Goal: Task Accomplishment & Management: Manage account settings

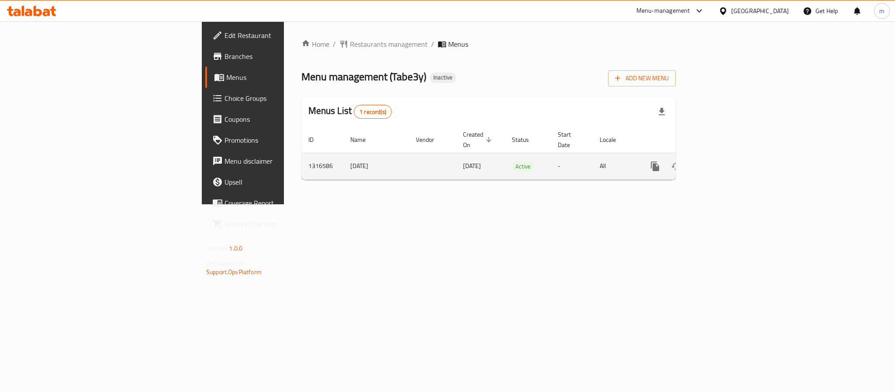
click at [722, 163] on icon "enhanced table" at bounding box center [718, 167] width 8 height 8
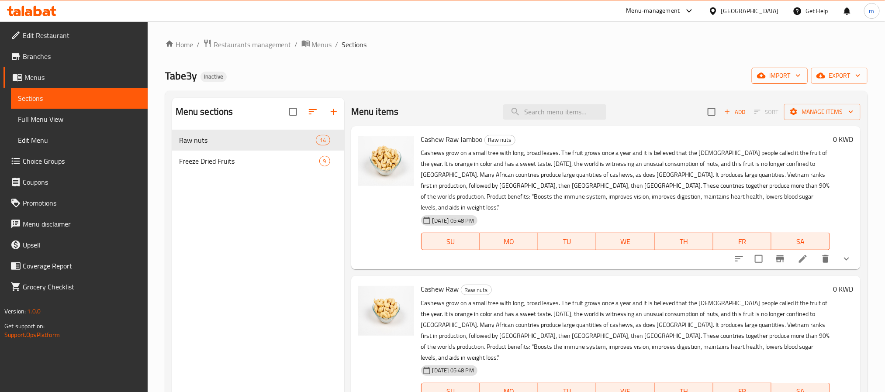
click at [776, 75] on span "import" at bounding box center [780, 75] width 42 height 11
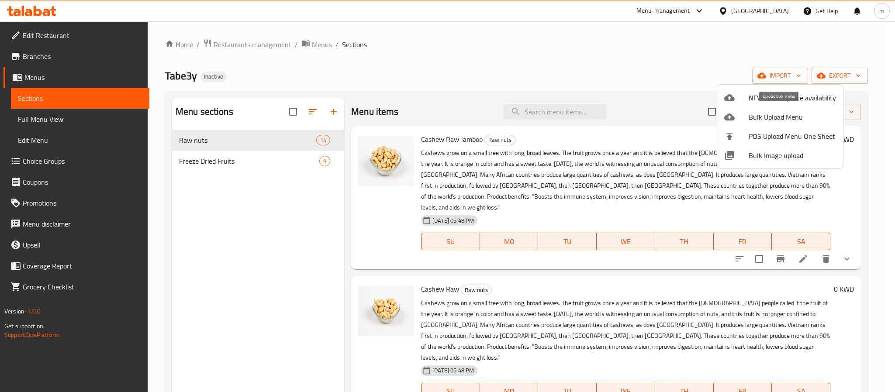
click at [778, 119] on span "Bulk Upload Menu" at bounding box center [792, 117] width 87 height 10
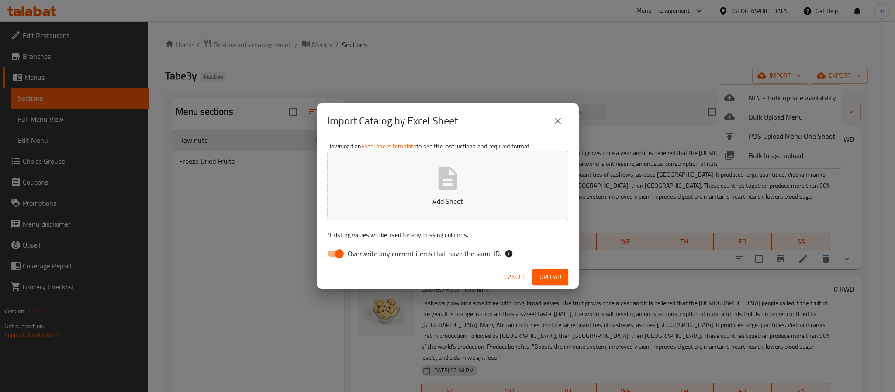
click at [340, 253] on input "Overwrite any current items that have the same ID." at bounding box center [340, 254] width 50 height 17
checkbox input "false"
click at [460, 174] on icon "button" at bounding box center [448, 179] width 28 height 28
click at [557, 273] on span "Upload" at bounding box center [550, 277] width 22 height 11
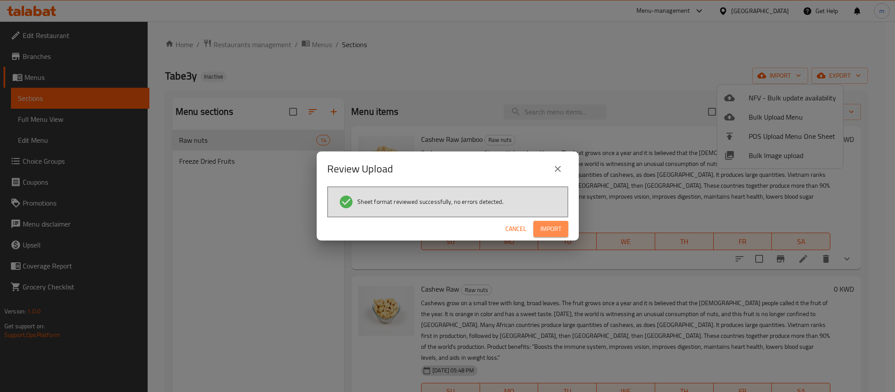
click at [559, 225] on span "Import" at bounding box center [550, 229] width 21 height 11
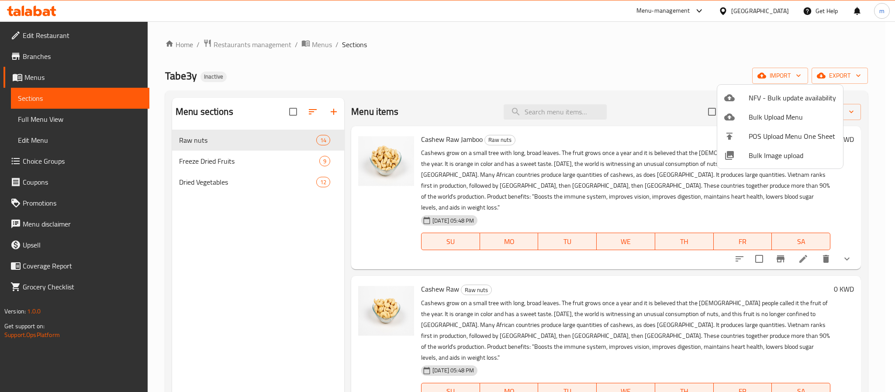
click at [209, 181] on div at bounding box center [447, 196] width 895 height 392
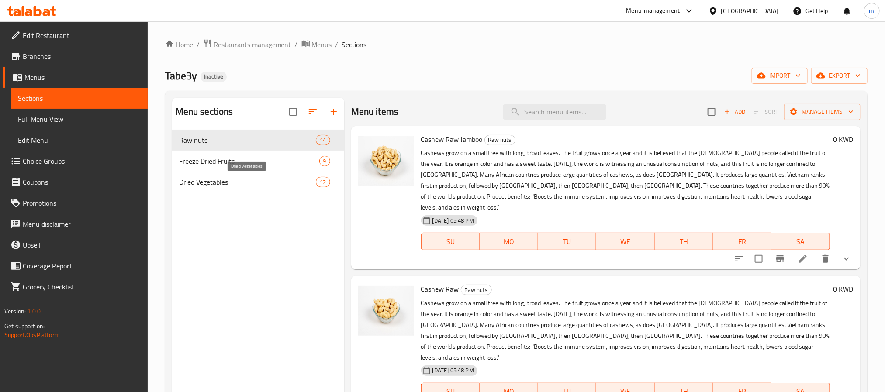
click at [209, 181] on span "Dried Vegetables" at bounding box center [247, 182] width 137 height 10
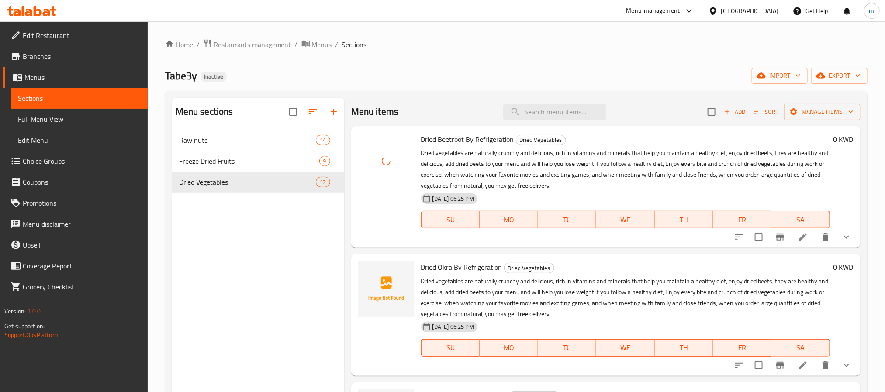
click at [444, 265] on span "Dried Okra By Refrigeration" at bounding box center [461, 267] width 81 height 13
copy h6 "Dried Okra By Refrigeration"
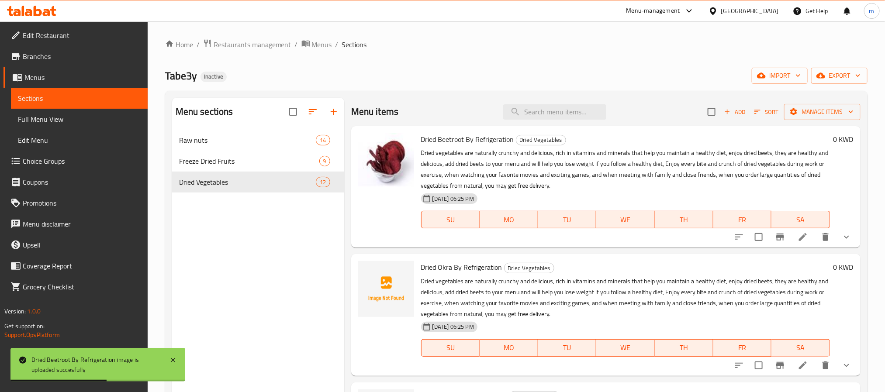
click at [453, 74] on div "Tabe3y Inactive import export" at bounding box center [516, 76] width 702 height 16
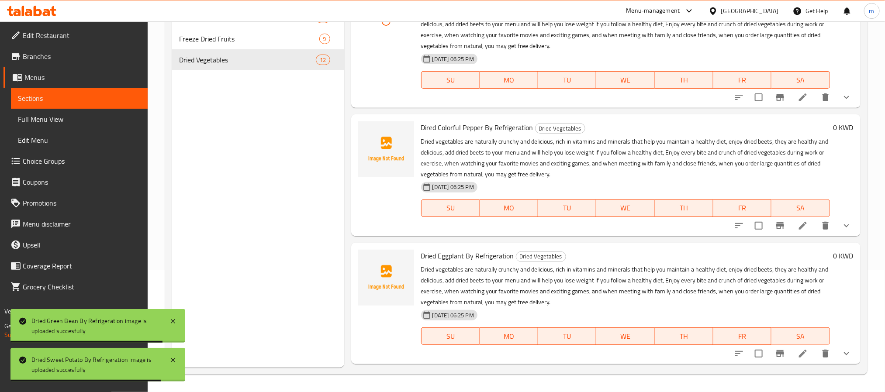
scroll to position [917, 0]
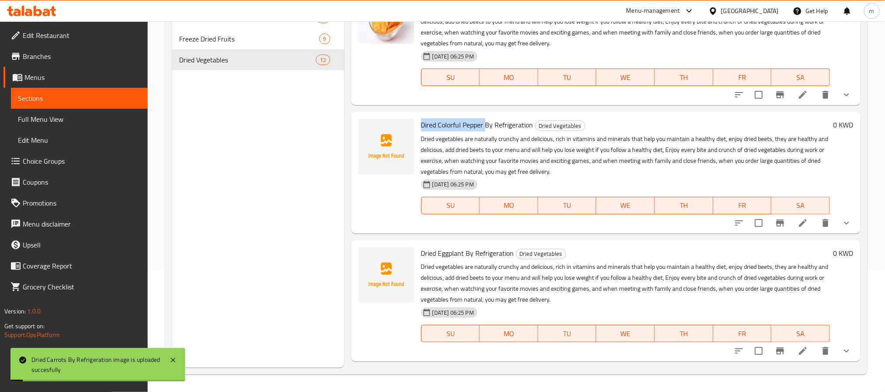
drag, startPoint x: 422, startPoint y: 123, endPoint x: 485, endPoint y: 125, distance: 62.9
click at [485, 125] on span "Dired Colorful Pepper By Refrigeration" at bounding box center [477, 124] width 112 height 13
copy span "Dired Colorful Pepper"
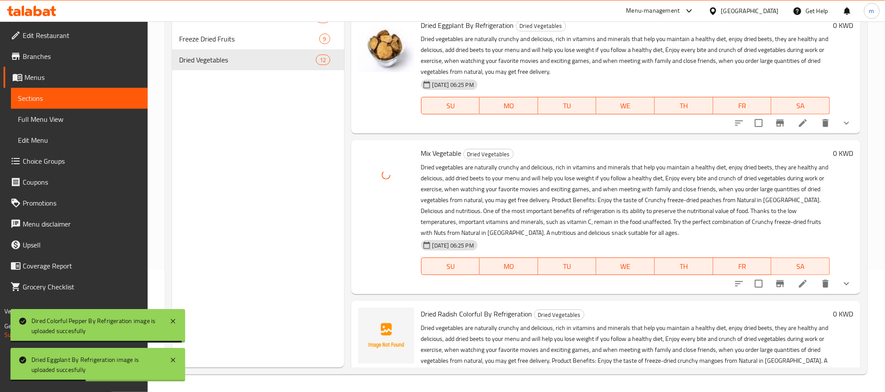
scroll to position [1221, 0]
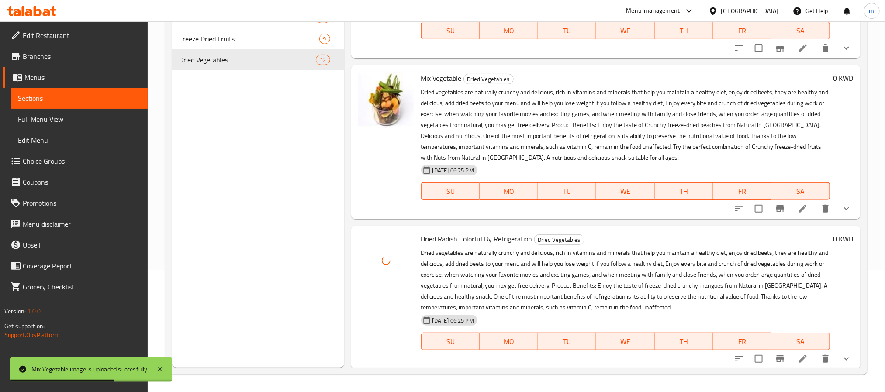
click at [466, 241] on span "Dried Radish Colorful By Refrigeration" at bounding box center [476, 238] width 111 height 13
copy h6 "Dried Radish Colorful By Refrigeration"
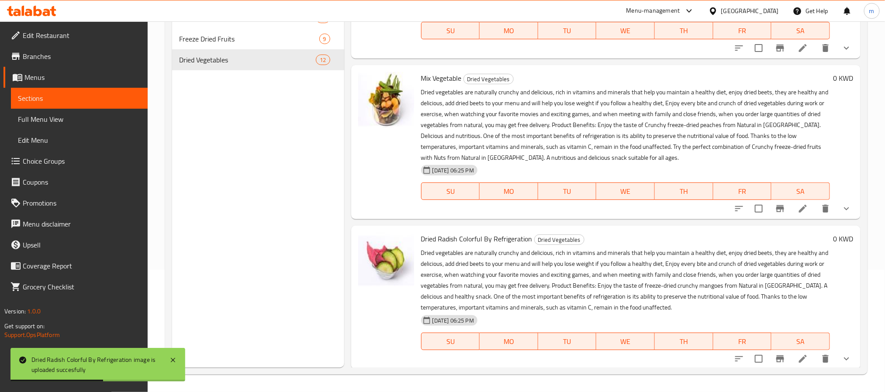
click at [436, 77] on span "Mix Vegetable" at bounding box center [441, 78] width 41 height 13
copy h6 "Mix Vegetable"
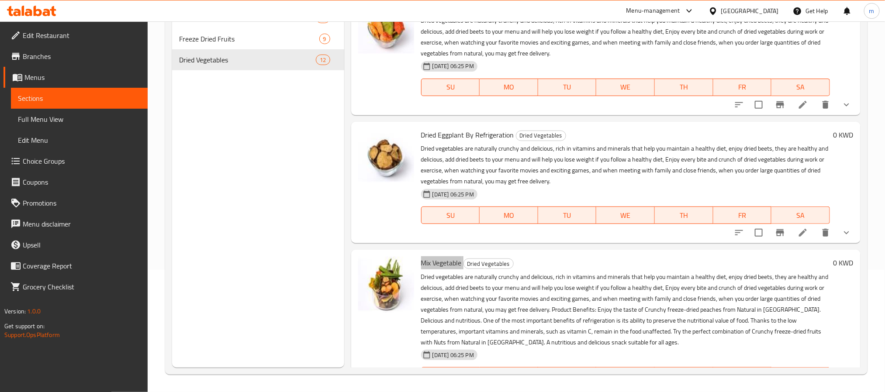
scroll to position [1024, 0]
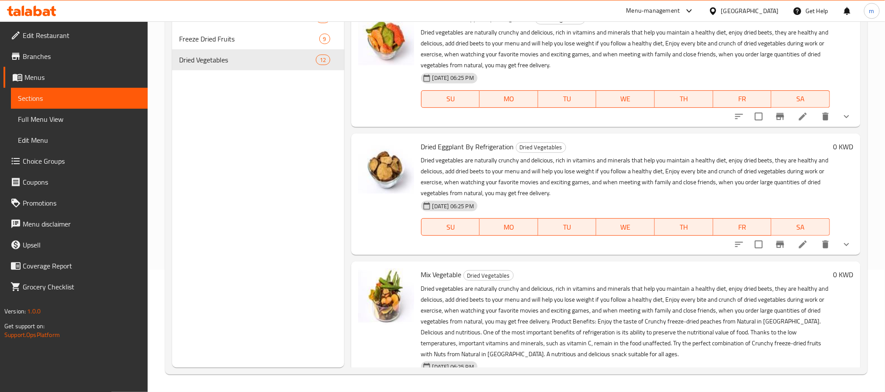
click at [450, 147] on span "Dried Eggplant By Refrigeration" at bounding box center [467, 146] width 93 height 13
copy h6 "Dried Eggplant By Refrigeration"
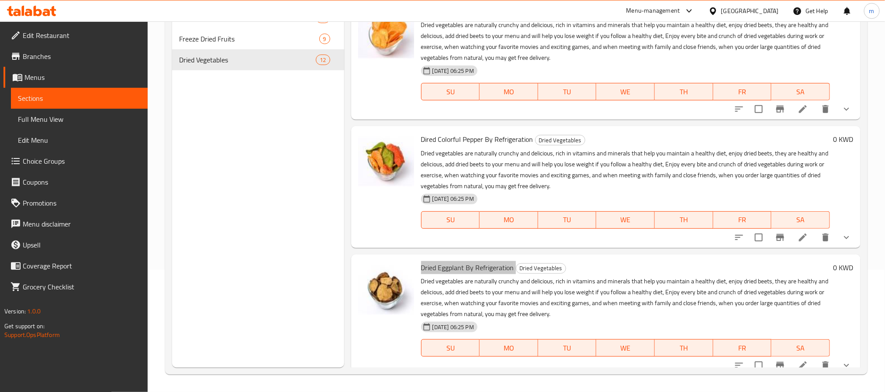
scroll to position [893, 0]
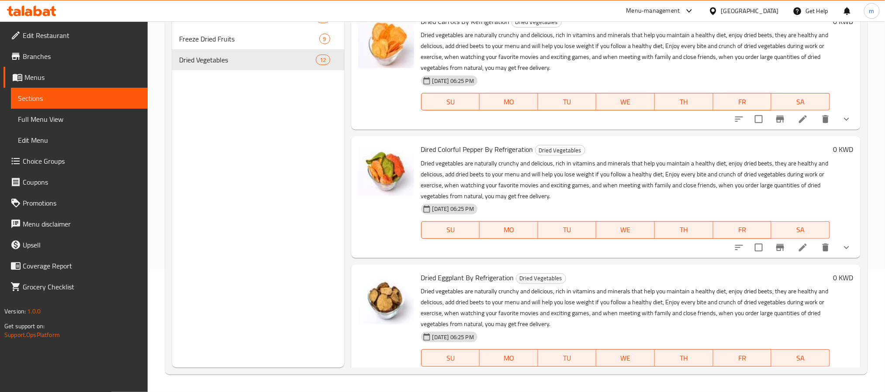
click at [455, 149] on span "Dired Colorful Pepper By Refrigeration" at bounding box center [477, 149] width 112 height 13
copy h6 "Dired Colorful Pepper By Refrigeration"
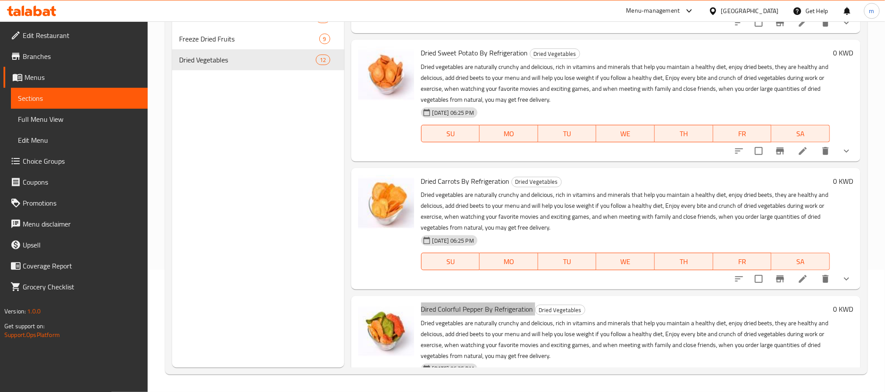
scroll to position [696, 0]
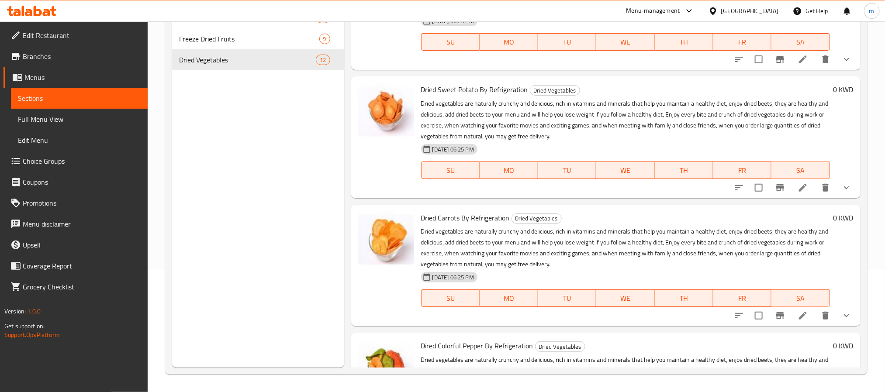
click at [460, 211] on span "Dried Carrots By Refrigeration" at bounding box center [465, 217] width 89 height 13
copy h6 "Dried Carrots By Refrigeration"
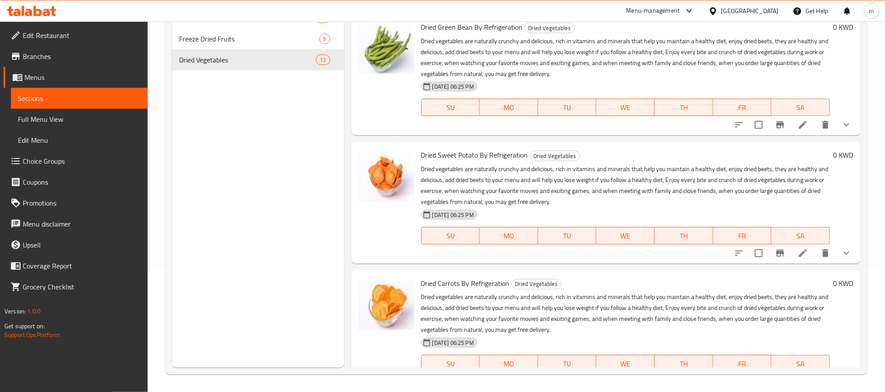
click at [469, 153] on span "Dried Sweet Potato By Refrigeration" at bounding box center [474, 155] width 107 height 13
copy h6 "Dried Sweet Potato By Refrigeration"
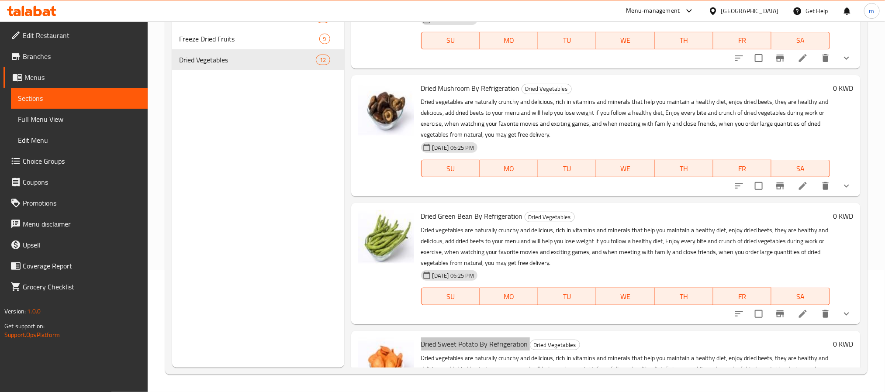
scroll to position [434, 0]
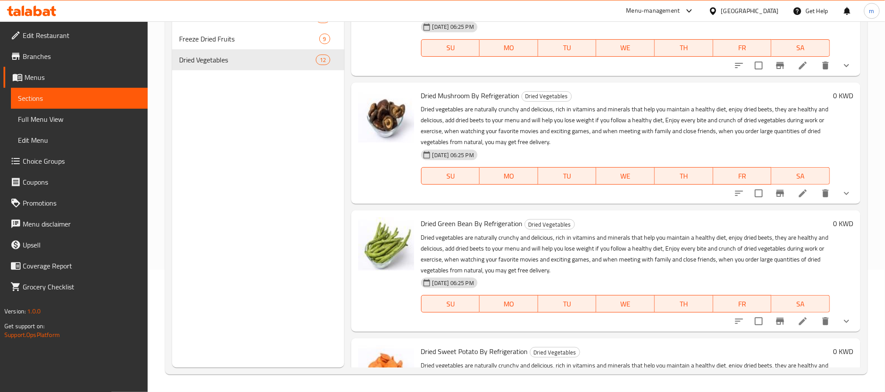
click at [445, 219] on span "Dried Green Bean By Refrigeration" at bounding box center [472, 223] width 102 height 13
copy h6 "Dried Green Bean By Refrigeration"
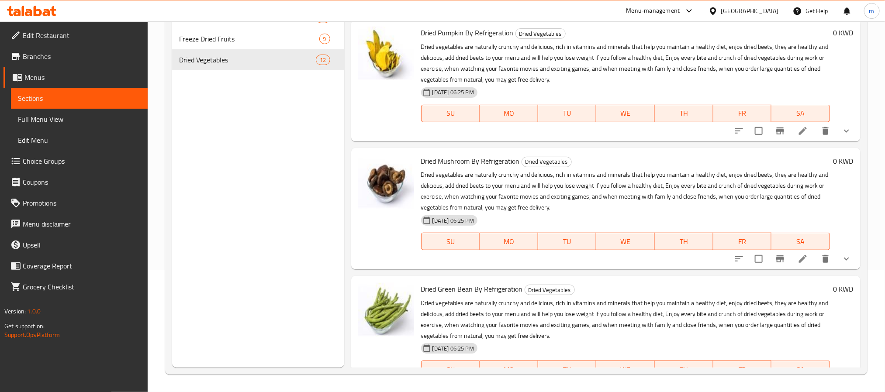
click at [453, 160] on span "Dried Mushroom By Refrigeration" at bounding box center [470, 161] width 99 height 13
copy h6 "Dried Mushroom By Refrigeration"
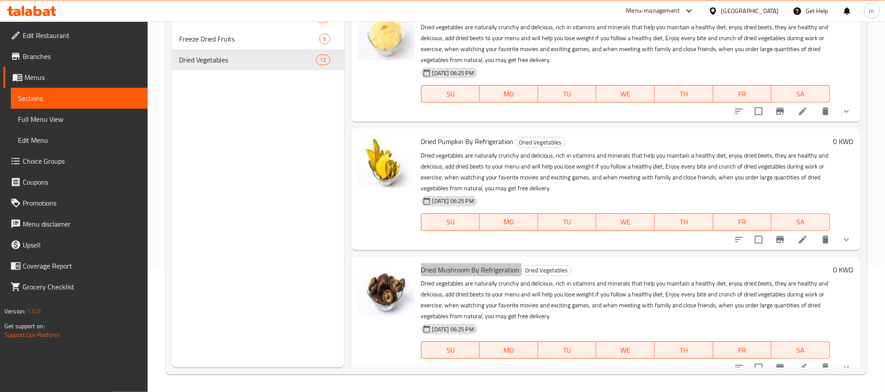
scroll to position [172, 0]
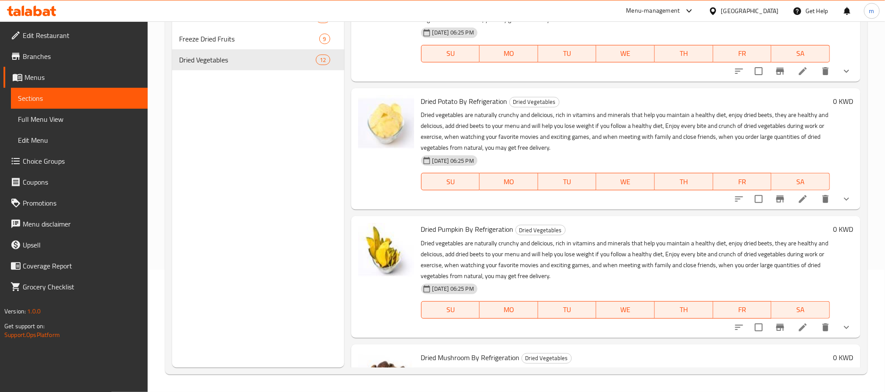
click at [455, 225] on span "Dried Pumpkin By Refrigeration" at bounding box center [467, 229] width 93 height 13
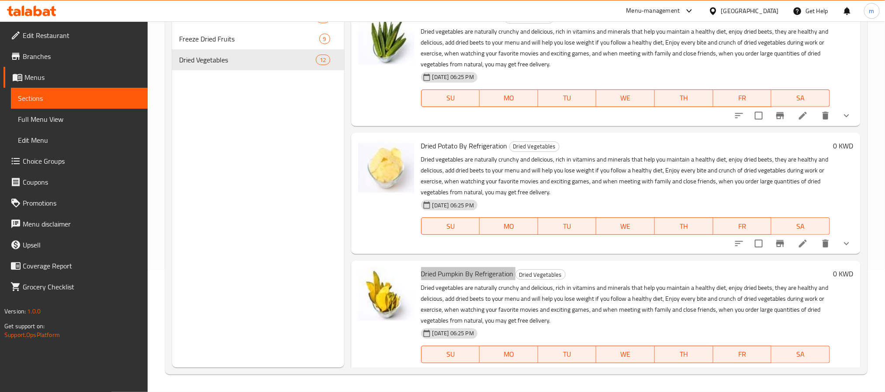
scroll to position [107, 0]
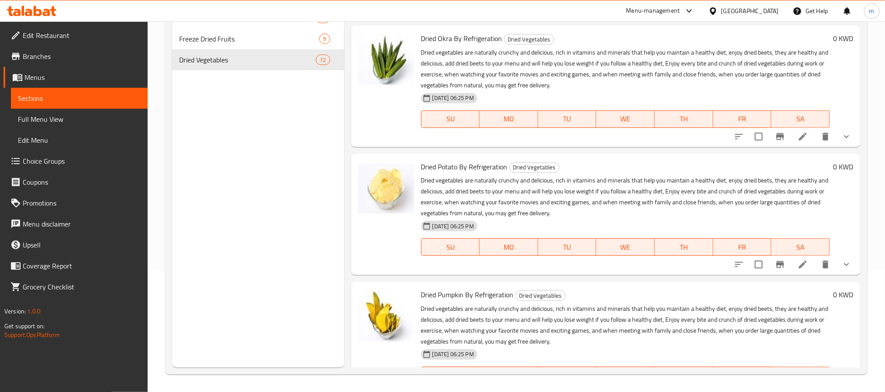
click at [442, 165] on span "Dried Potato By Refrigeration" at bounding box center [464, 166] width 86 height 13
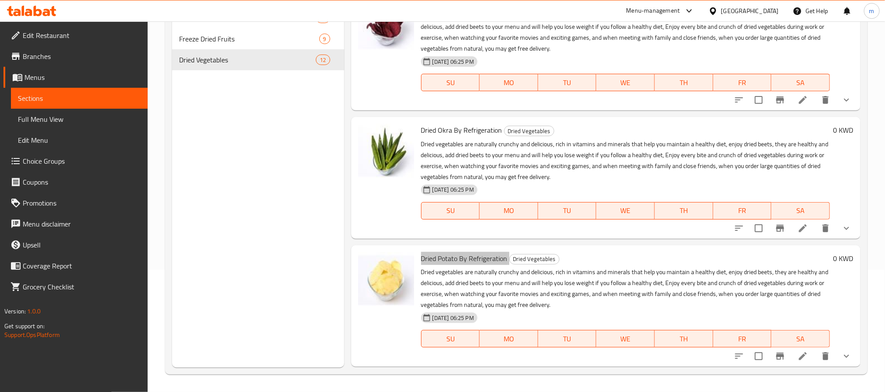
scroll to position [0, 0]
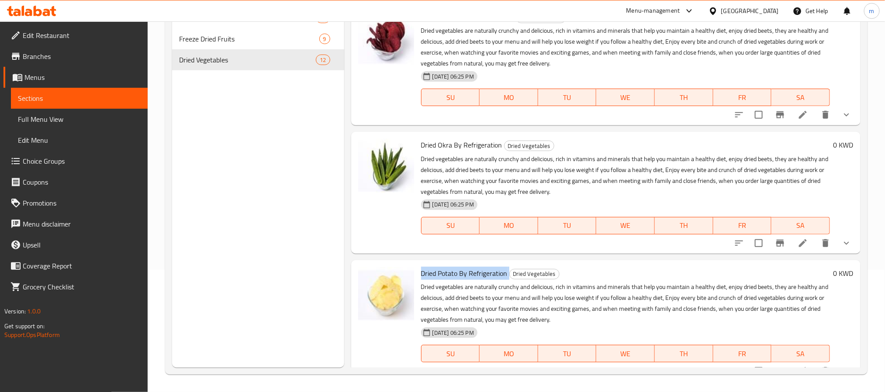
click at [436, 145] on span "Dried Okra By Refrigeration" at bounding box center [461, 144] width 81 height 13
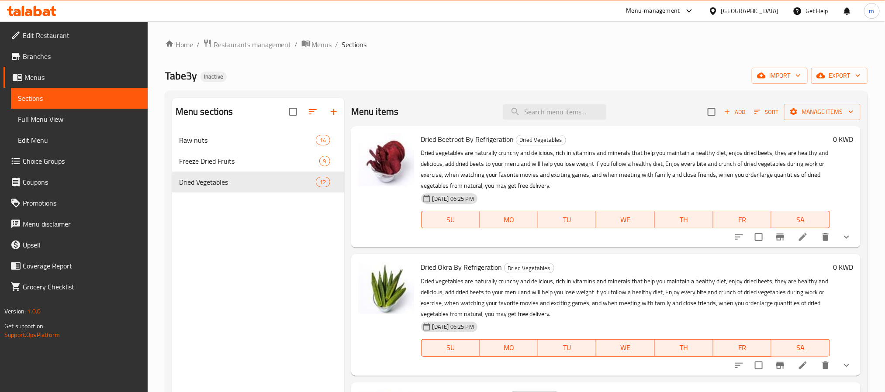
click at [443, 141] on span "Dried Beetroot By Refrigeration" at bounding box center [467, 139] width 93 height 13
click at [35, 122] on span "Full Menu View" at bounding box center [79, 119] width 123 height 10
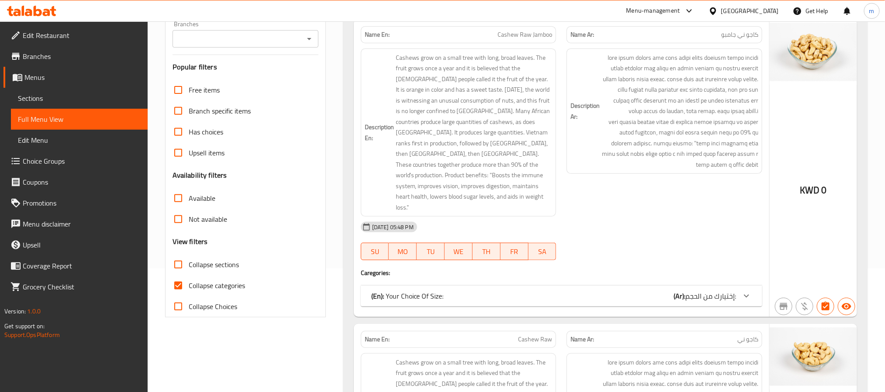
scroll to position [131, 0]
click at [178, 281] on input "Collapse categories" at bounding box center [178, 284] width 21 height 21
checkbox input "false"
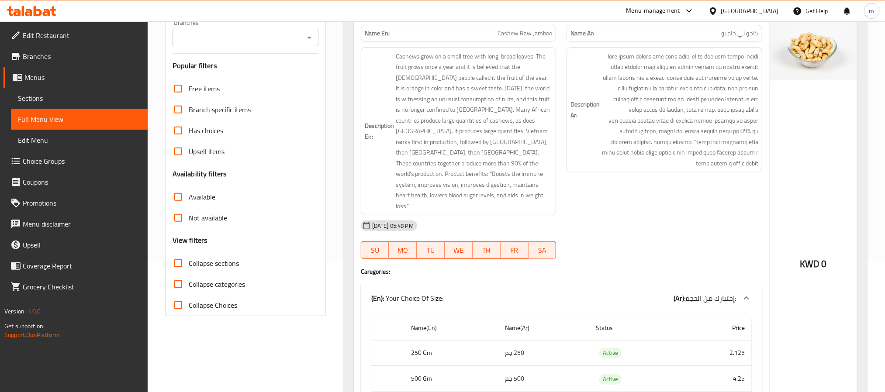
click at [176, 265] on input "Collapse sections" at bounding box center [178, 263] width 21 height 21
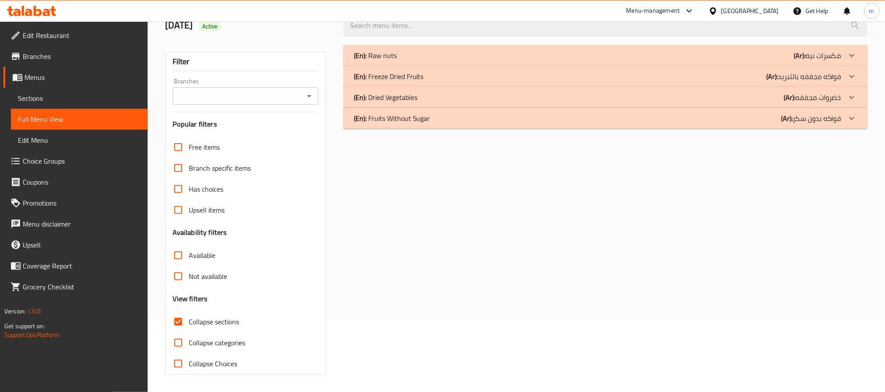
scroll to position [73, 0]
click at [180, 322] on input "Collapse sections" at bounding box center [178, 321] width 21 height 21
checkbox input "false"
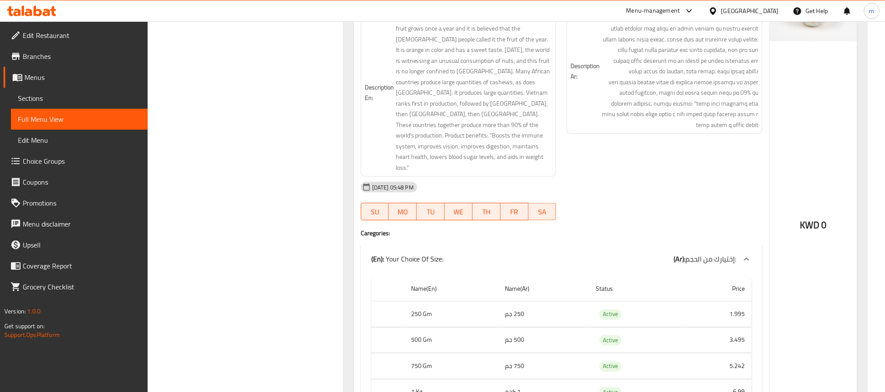
scroll to position [0, 0]
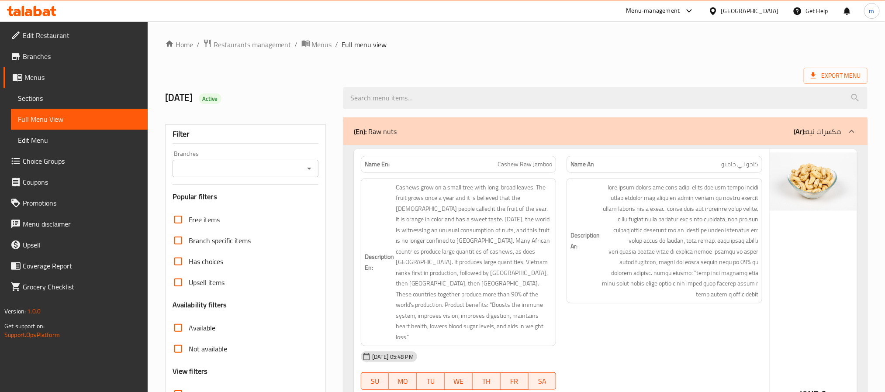
click at [374, 128] on p "(En): Raw nuts" at bounding box center [375, 131] width 43 height 10
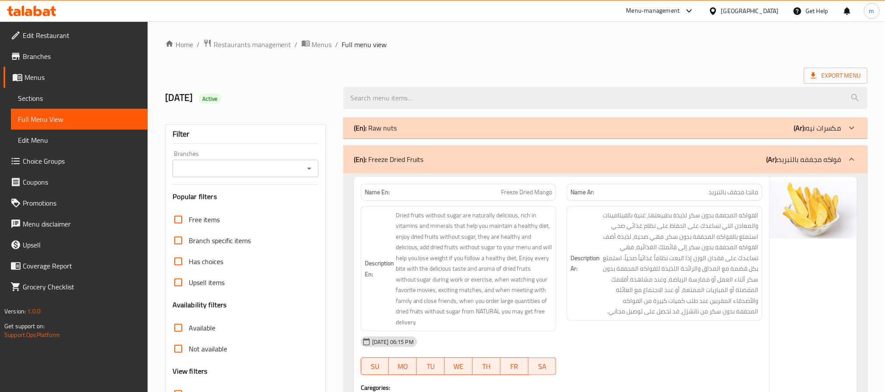
click at [461, 162] on div "(En): Freeze Dried Fruits (Ar): فواكه مجففه بالتبريد" at bounding box center [598, 159] width 488 height 10
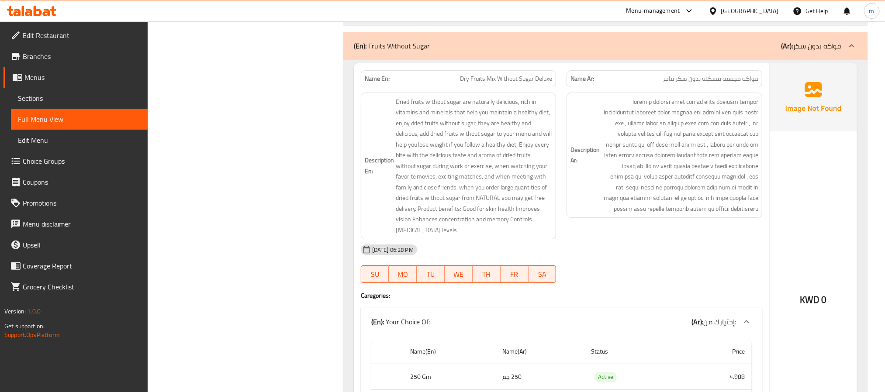
scroll to position [5046, 0]
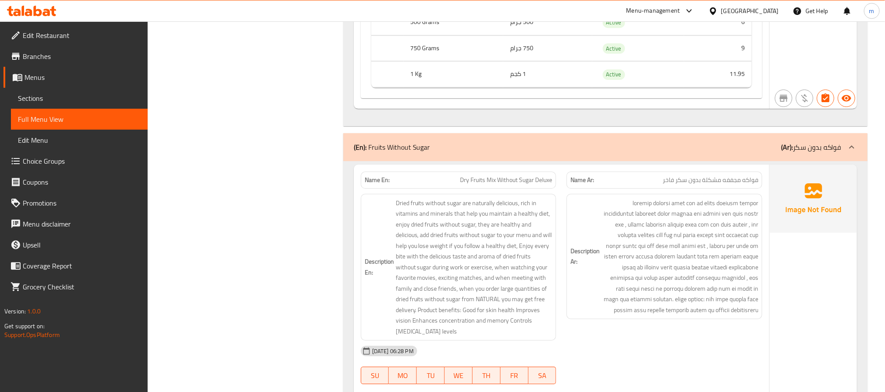
click at [814, 152] on p "(Ar): فواكه بدون سكر" at bounding box center [811, 147] width 60 height 10
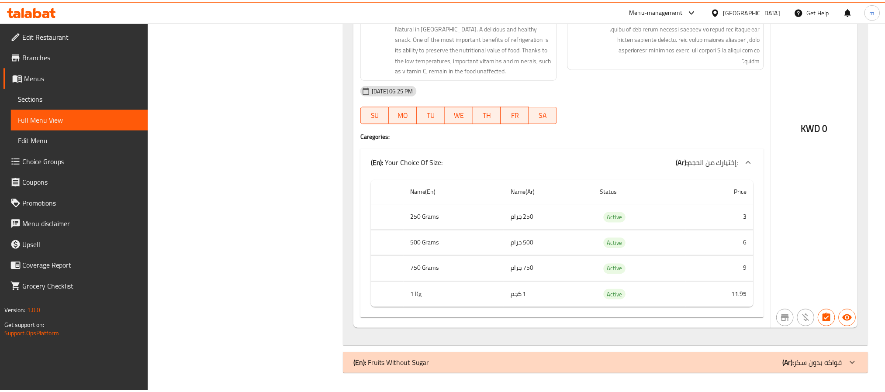
scroll to position [0, 0]
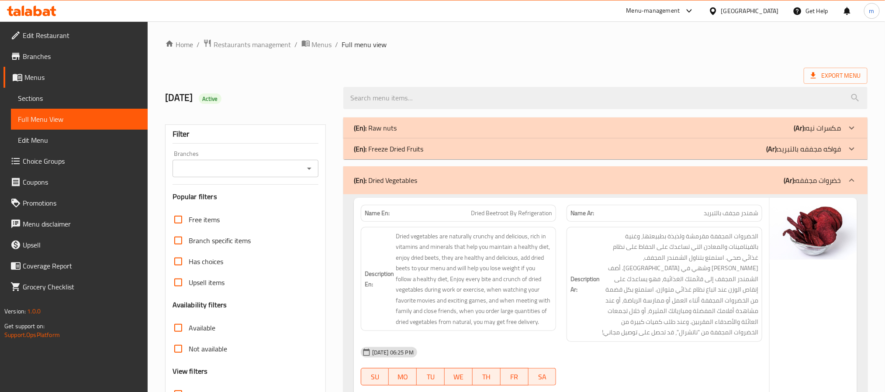
click at [33, 101] on span "Sections" at bounding box center [79, 98] width 123 height 10
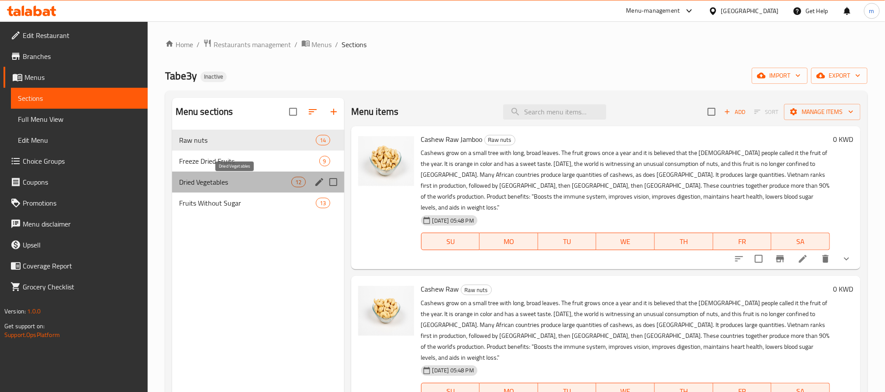
click at [214, 177] on span "Dried Vegetables" at bounding box center [235, 182] width 113 height 10
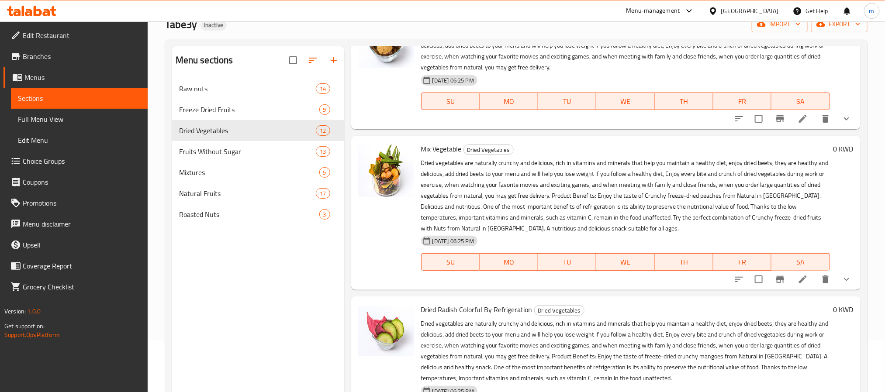
scroll to position [122, 0]
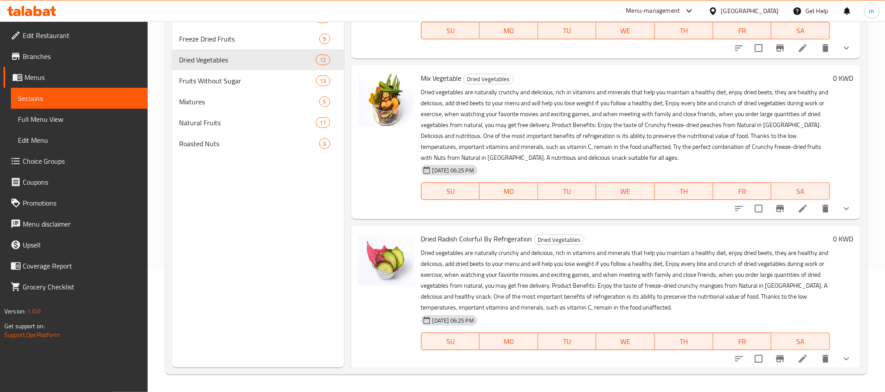
click at [483, 238] on span "Dried Radish Colorful By Refrigeration" at bounding box center [476, 238] width 111 height 13
click at [476, 237] on span "Dried Radish Colorful By Refrigeration" at bounding box center [476, 238] width 111 height 13
drag, startPoint x: 484, startPoint y: 238, endPoint x: 532, endPoint y: 241, distance: 48.2
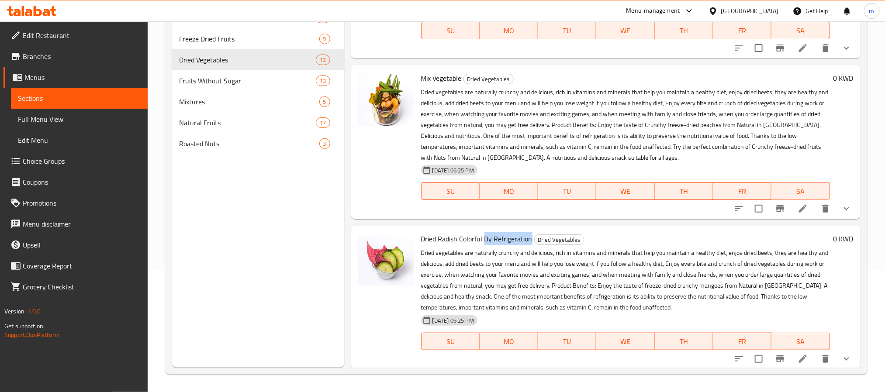
click at [532, 241] on h6 "Dried Radish Colorful By Refrigeration Dried Vegetables" at bounding box center [625, 239] width 409 height 12
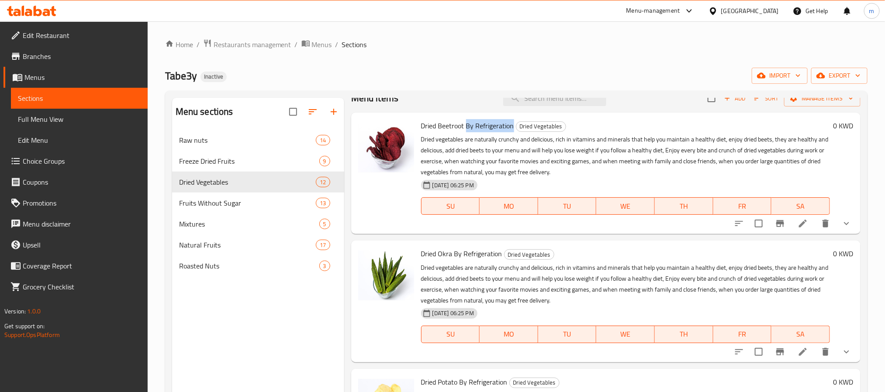
scroll to position [0, 0]
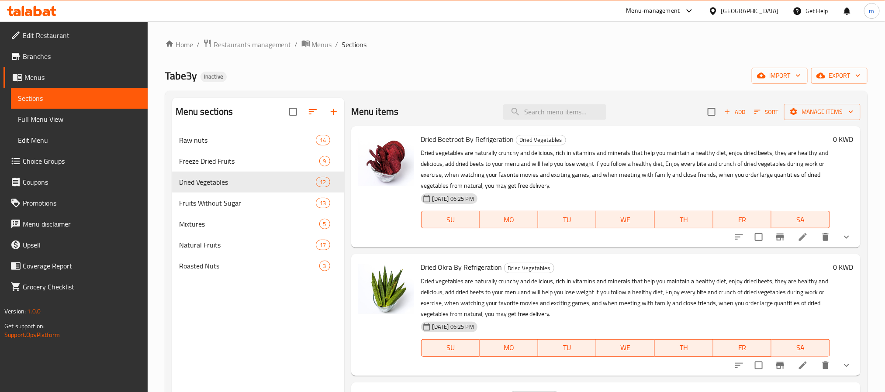
click at [547, 58] on div "Home / Restaurants management / Menus / Sections Tabe3y Inactive import export …" at bounding box center [516, 268] width 702 height 458
